Goal: Use online tool/utility: Utilize a website feature to perform a specific function

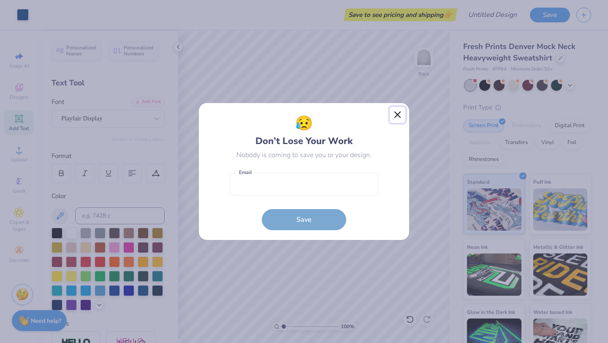
click at [398, 113] on button "Close" at bounding box center [398, 115] width 16 height 16
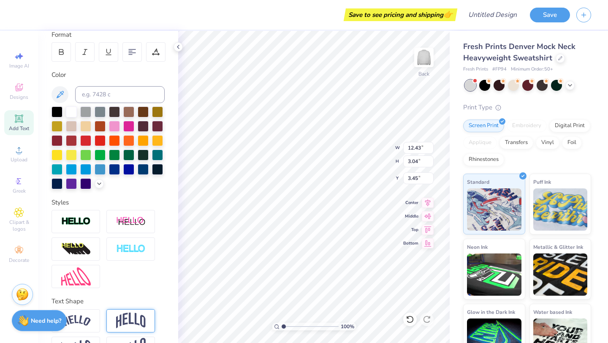
scroll to position [148, 0]
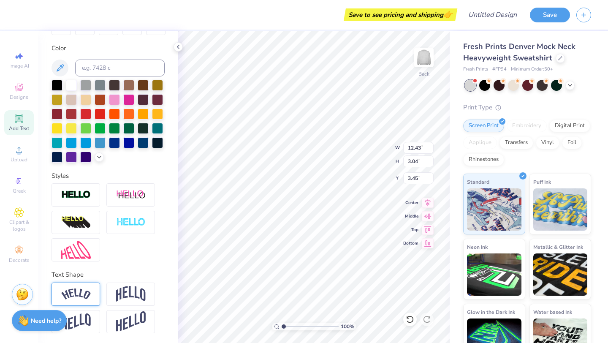
click at [76, 296] on img at bounding box center [76, 293] width 30 height 11
type input "16.27"
type input "4.65"
type input "2.65"
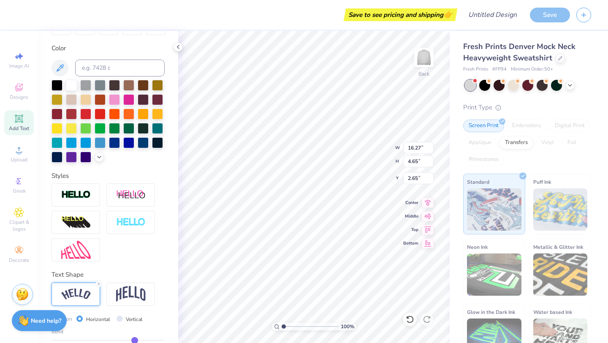
scroll to position [197, 0]
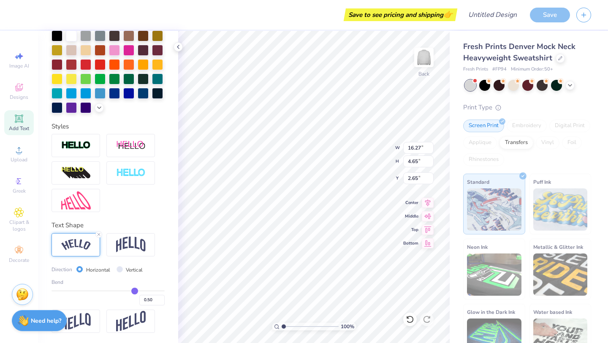
type input "0.49"
type input "0.47"
type input "0.43"
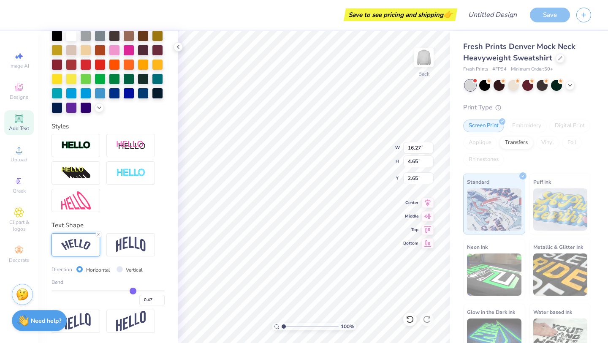
type input "0.43"
type input "0.39"
type input "0.35"
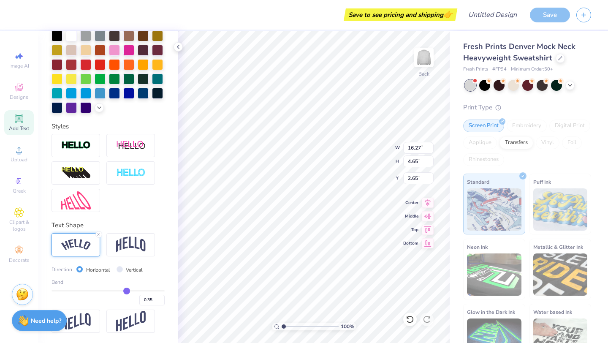
type input "0.32"
type input "0.3"
type input "0.30"
type input "0.28"
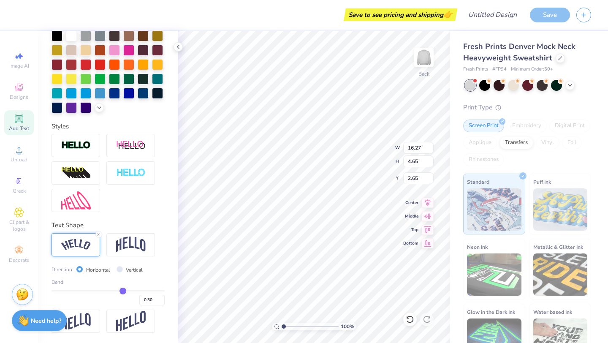
type input "0.28"
type input "0.27"
type input "0.26"
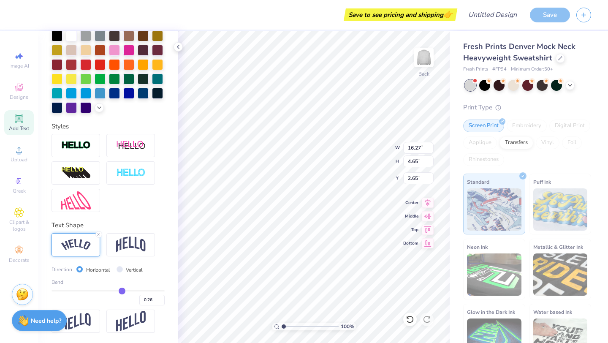
type input "0.24"
type input "0.22"
type input "0.21"
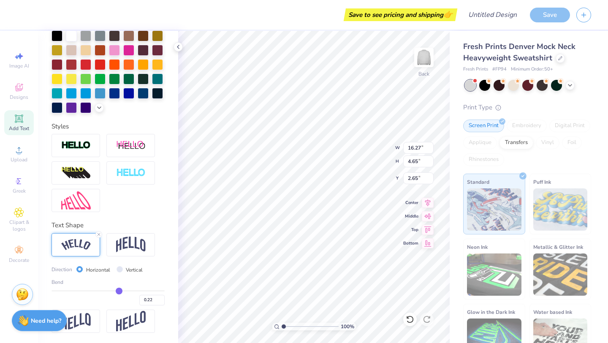
type input "0.21"
type input "0.2"
type input "0.20"
type input "0.19"
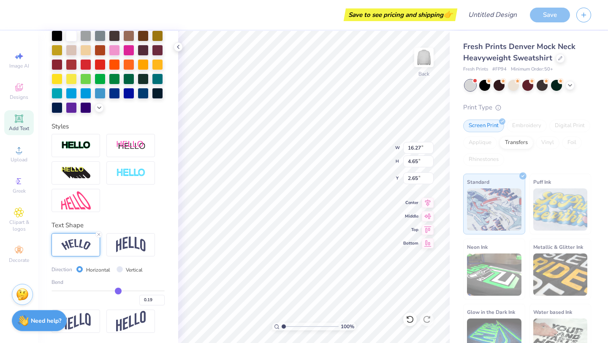
type input "0.18"
type input "0.17"
type input "0.16"
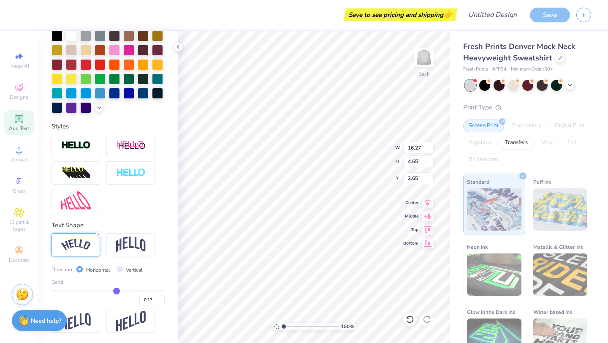
type input "0.16"
type input "0.15"
type input "0.14"
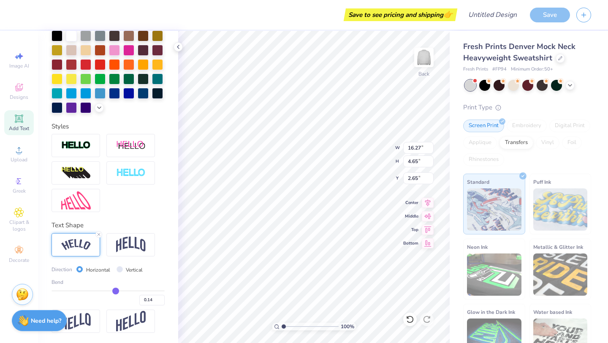
type input "0.13"
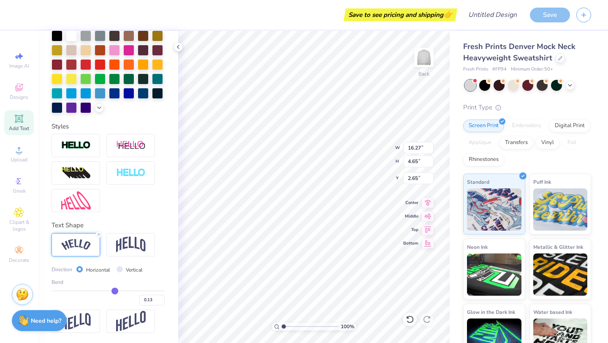
type input "13.33"
type input "3.00"
type input "3.47"
drag, startPoint x: 134, startPoint y: 292, endPoint x: 115, endPoint y: 291, distance: 19.5
click at [115, 291] on input "range" at bounding box center [107, 290] width 113 height 1
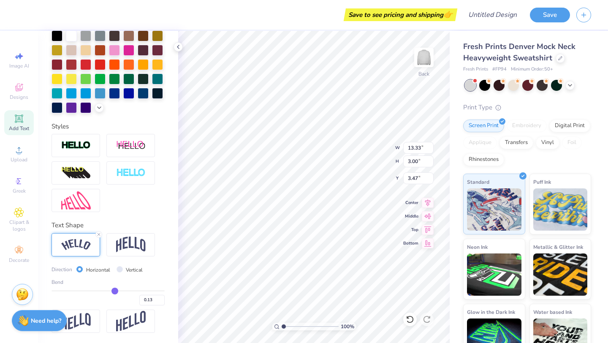
type input "0.14"
type input "0.16"
type input "0.17"
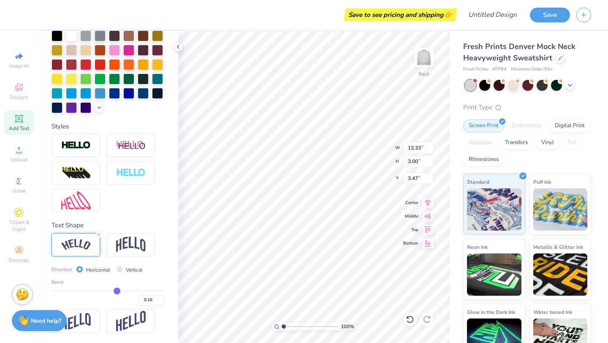
type input "0.17"
type input "0.18"
type input "0.19"
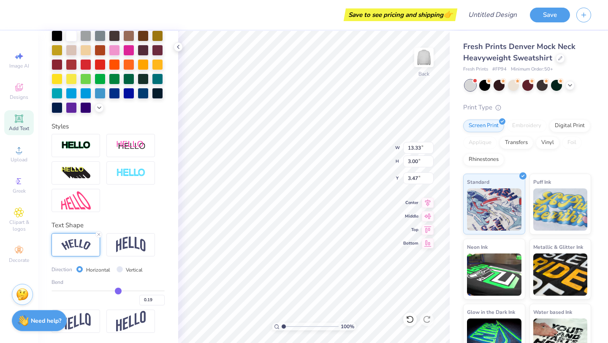
type input "0.2"
type input "0.20"
type input "0.21"
type input "0.22"
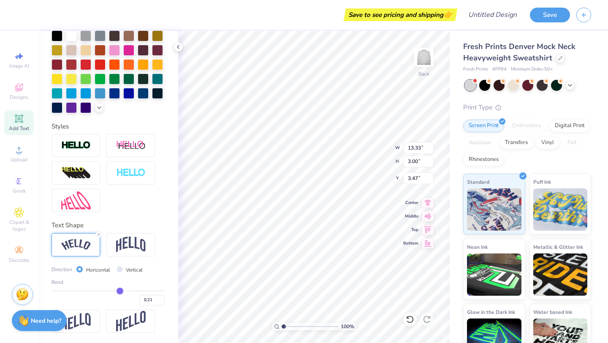
type input "0.22"
type input "0.23"
type input "0.24"
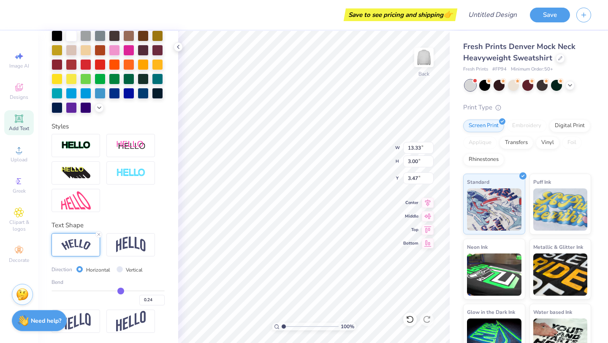
type input "0.25"
drag, startPoint x: 115, startPoint y: 291, endPoint x: 121, endPoint y: 291, distance: 6.3
type input "0.25"
click at [121, 291] on input "range" at bounding box center [107, 290] width 113 height 1
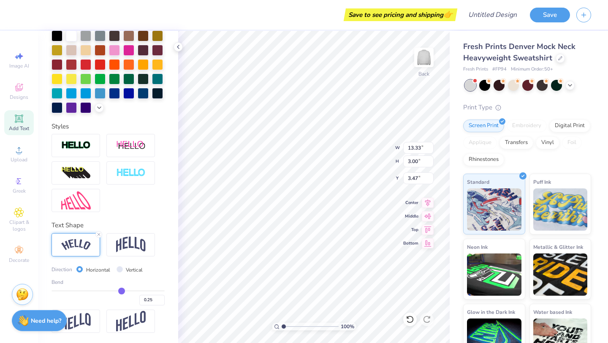
type input "14.38"
type input "3.32"
type input "3.31"
type input "0.26"
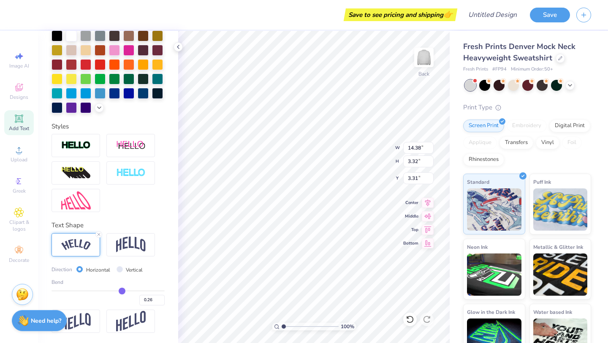
type input "0.27"
type input "0.28"
type input "0.29"
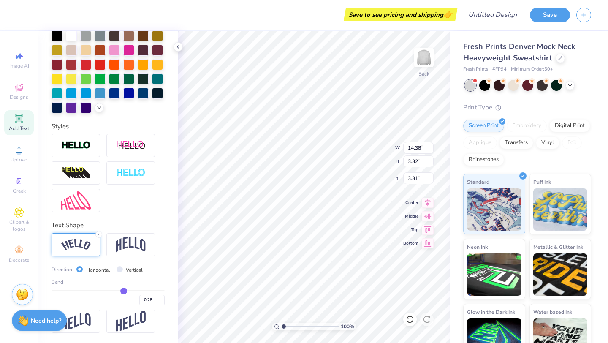
type input "0.29"
type input "0.3"
type input "0.30"
type input "0.31"
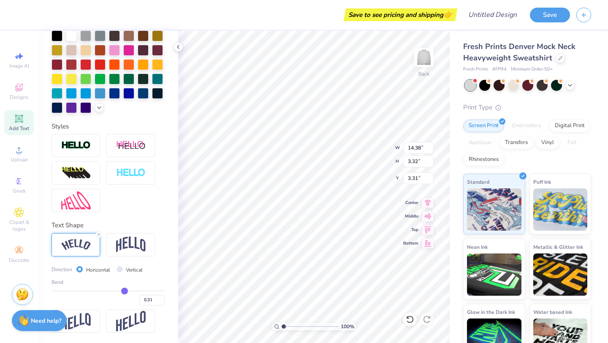
type input "0.32"
click at [125, 291] on input "range" at bounding box center [107, 290] width 113 height 1
type input "14.95"
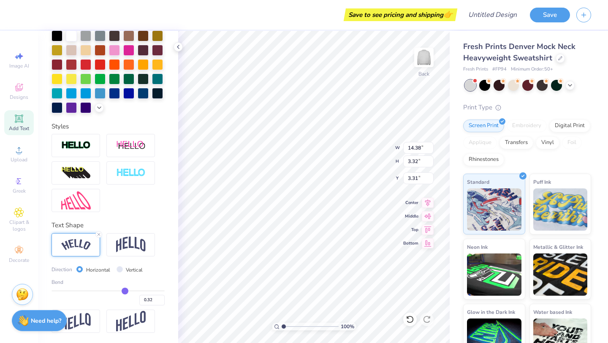
type input "3.61"
type input "3.16"
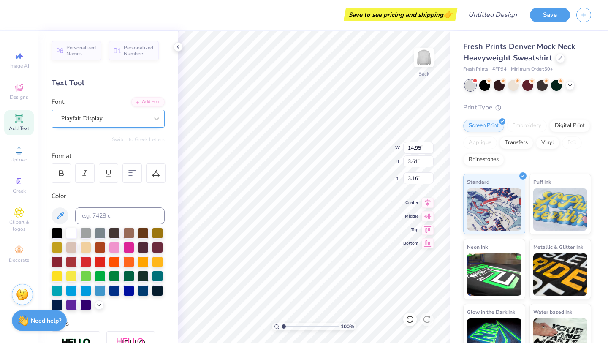
click at [120, 115] on div "Playfair Display" at bounding box center [104, 118] width 89 height 13
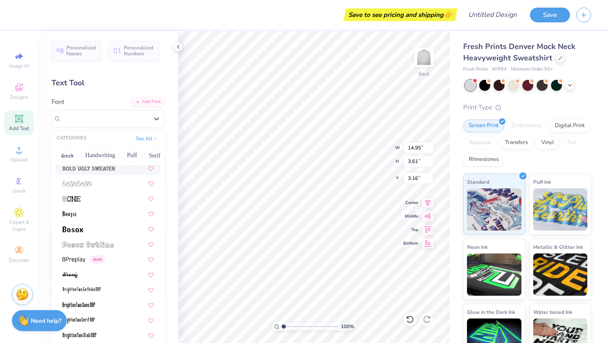
scroll to position [523, 0]
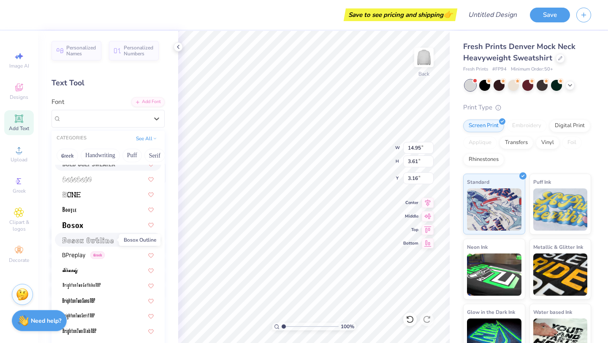
click at [95, 238] on img at bounding box center [87, 240] width 51 height 6
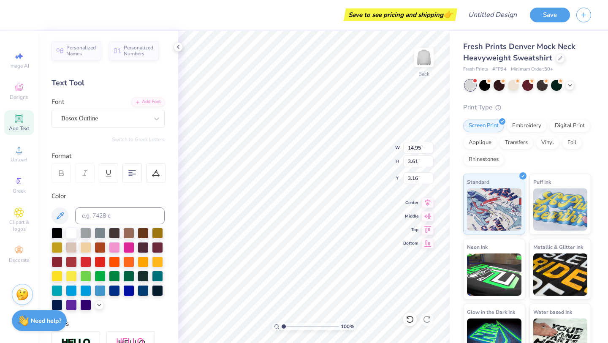
type input "10.98"
type input "2.81"
type input "3.57"
click at [100, 246] on div at bounding box center [100, 246] width 11 height 11
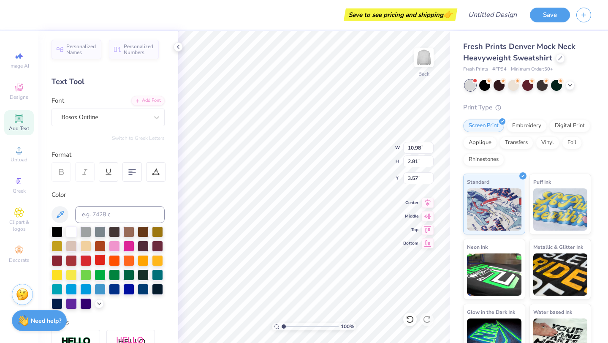
scroll to position [0, 0]
